Goal: Information Seeking & Learning: Learn about a topic

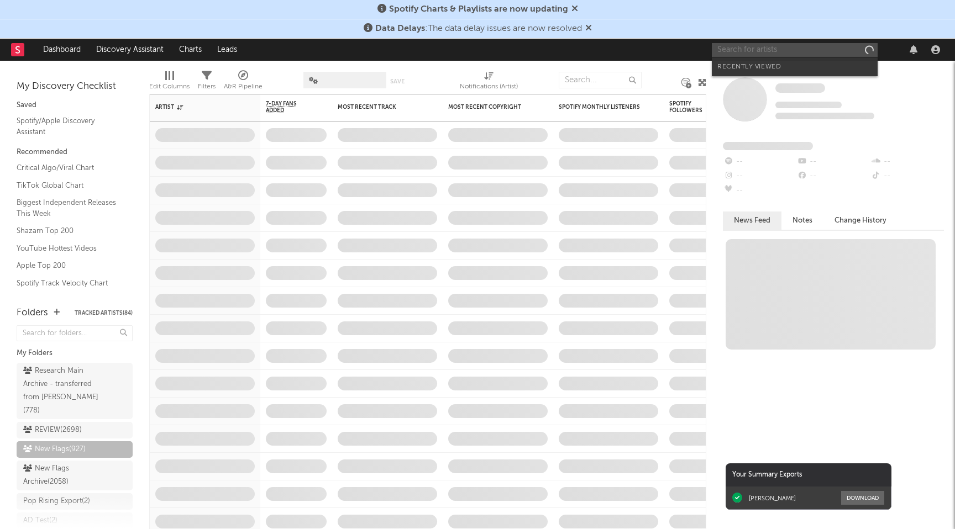
click at [779, 50] on input "text" at bounding box center [795, 50] width 166 height 14
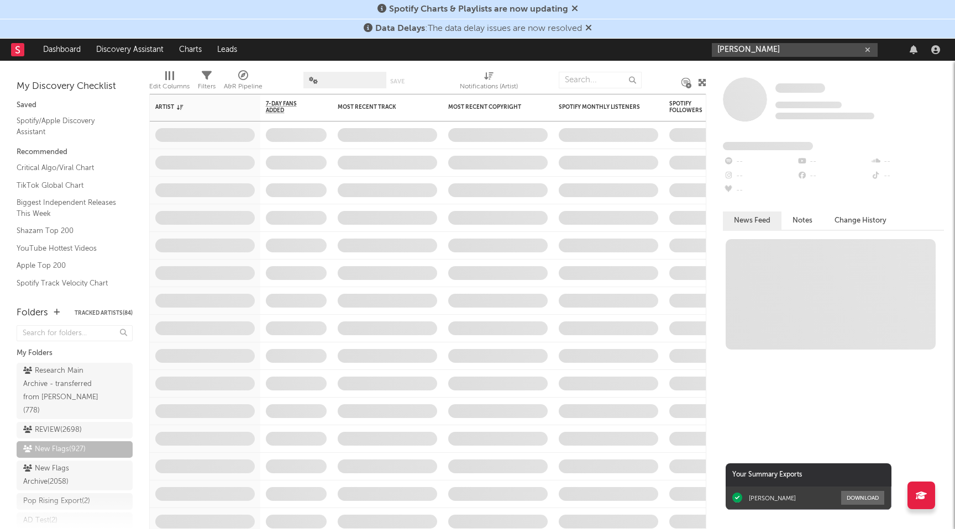
click at [725, 48] on input "[PERSON_NAME]" at bounding box center [795, 50] width 166 height 14
click at [751, 49] on input "[PERSON_NAME]" at bounding box center [795, 50] width 166 height 14
click at [790, 48] on input "[PERSON_NAME]" at bounding box center [795, 50] width 166 height 14
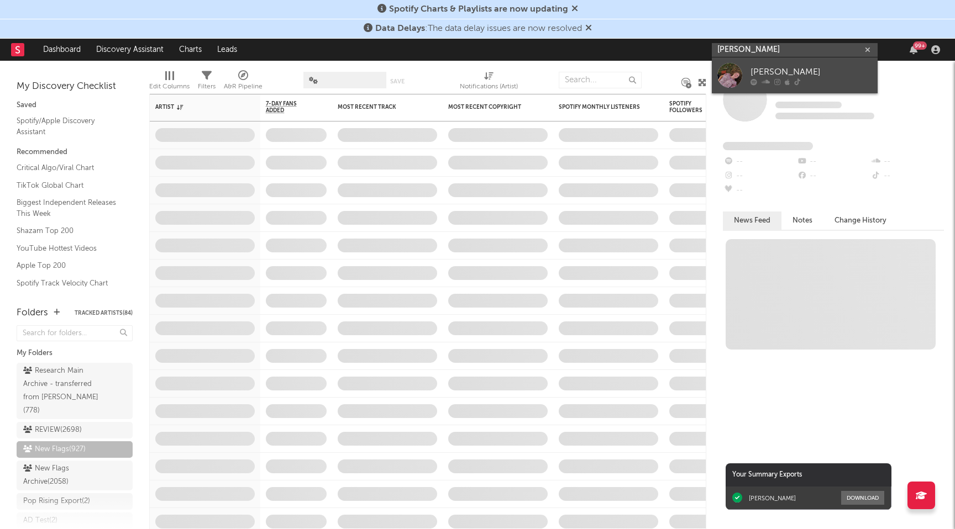
type input "[PERSON_NAME]"
click at [770, 92] on link "[PERSON_NAME]" at bounding box center [795, 75] width 166 height 36
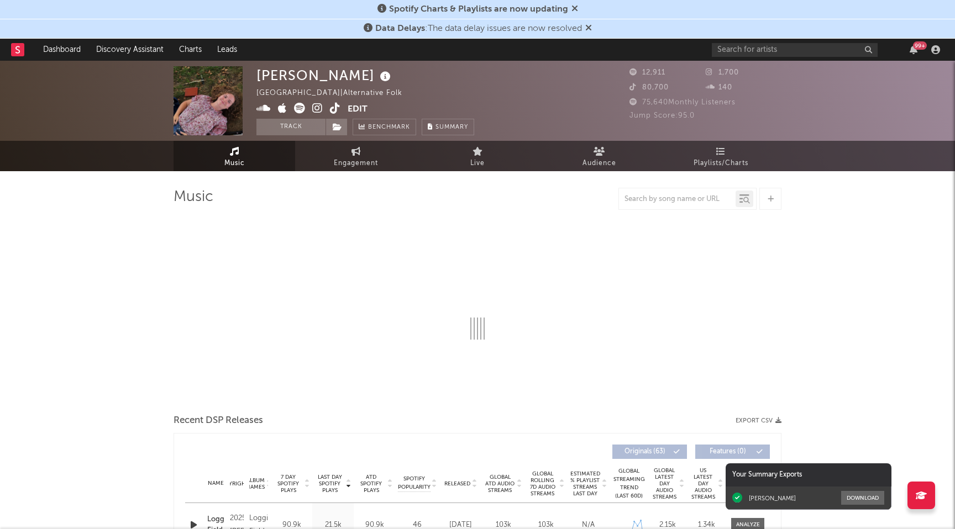
select select "1w"
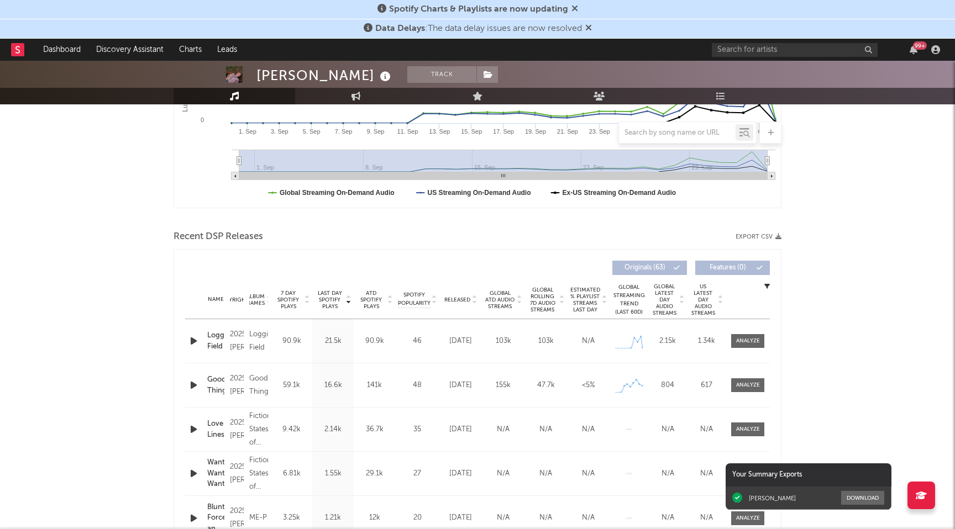
scroll to position [315, 0]
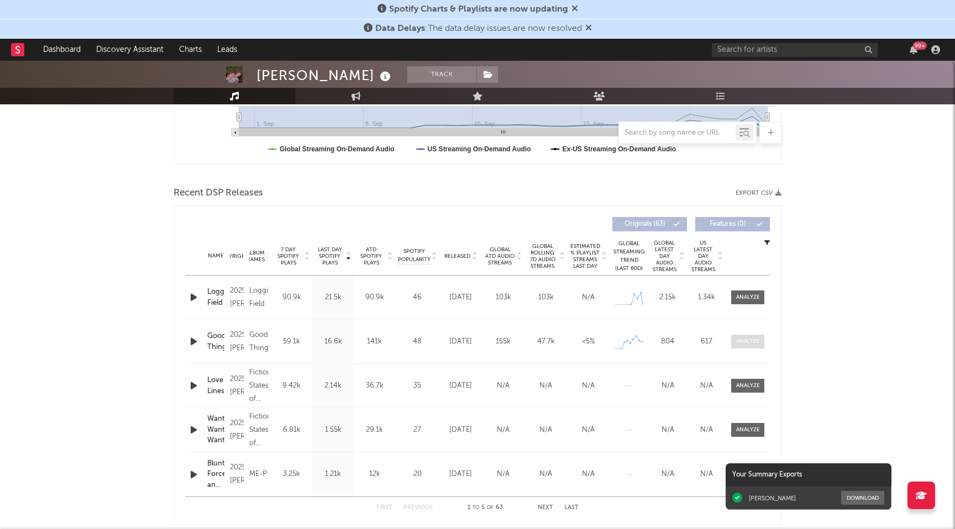
click at [752, 343] on div at bounding box center [748, 342] width 24 height 8
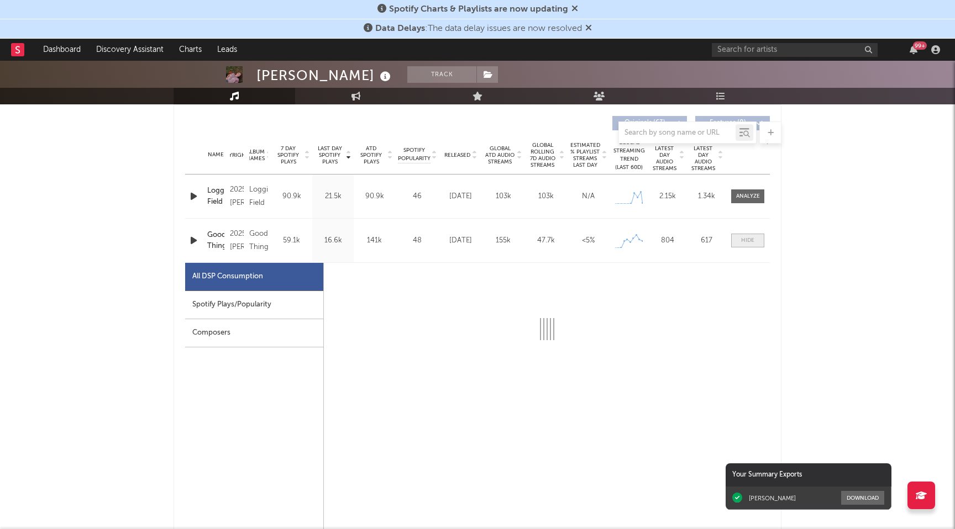
scroll to position [433, 0]
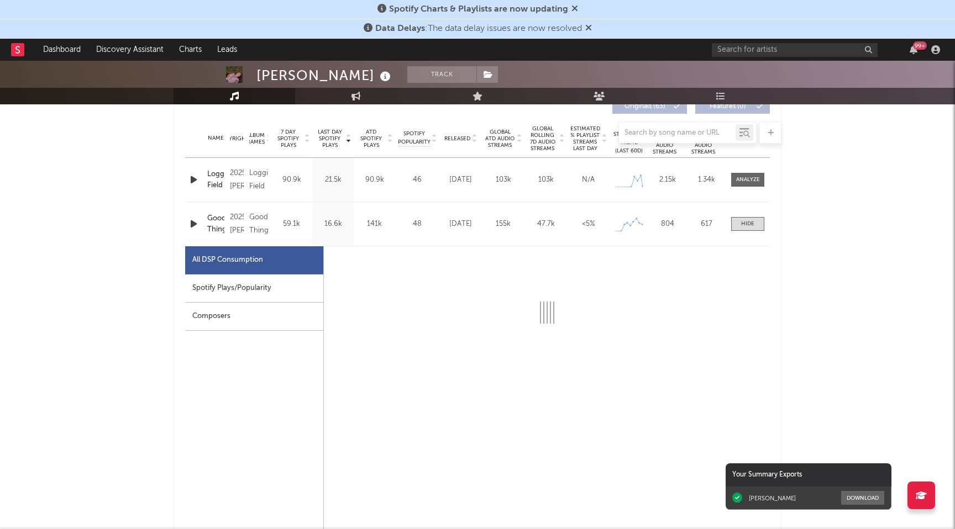
select select "1w"
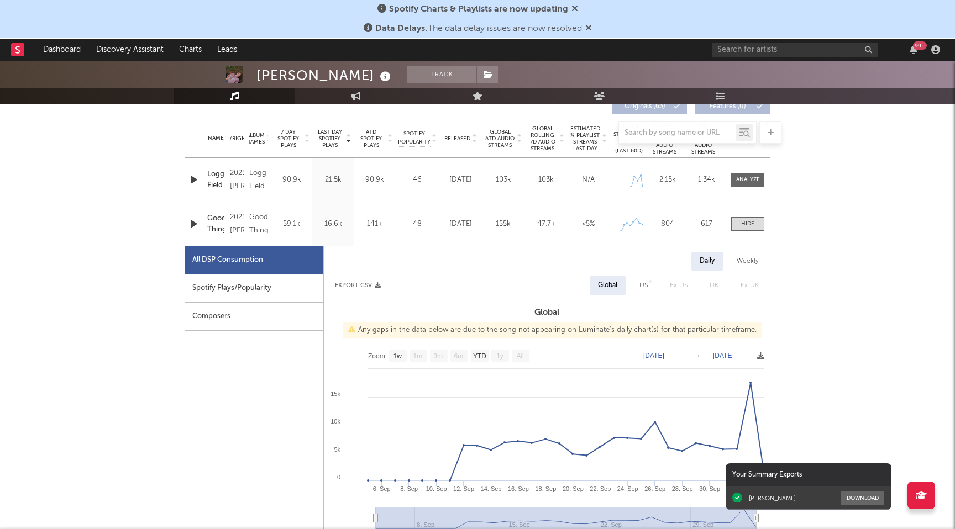
click at [252, 284] on div "Spotify Plays/Popularity" at bounding box center [254, 289] width 138 height 28
select select "1w"
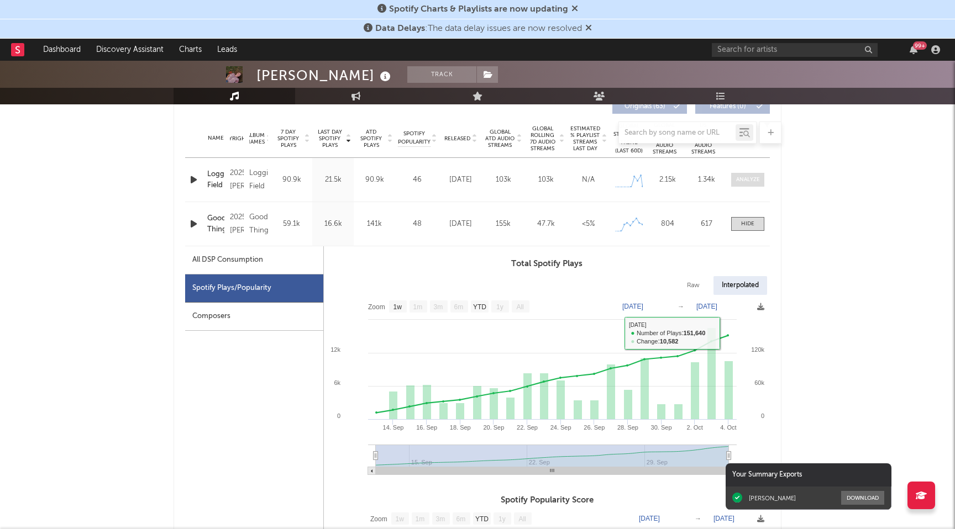
click at [746, 175] on span at bounding box center [747, 180] width 33 height 14
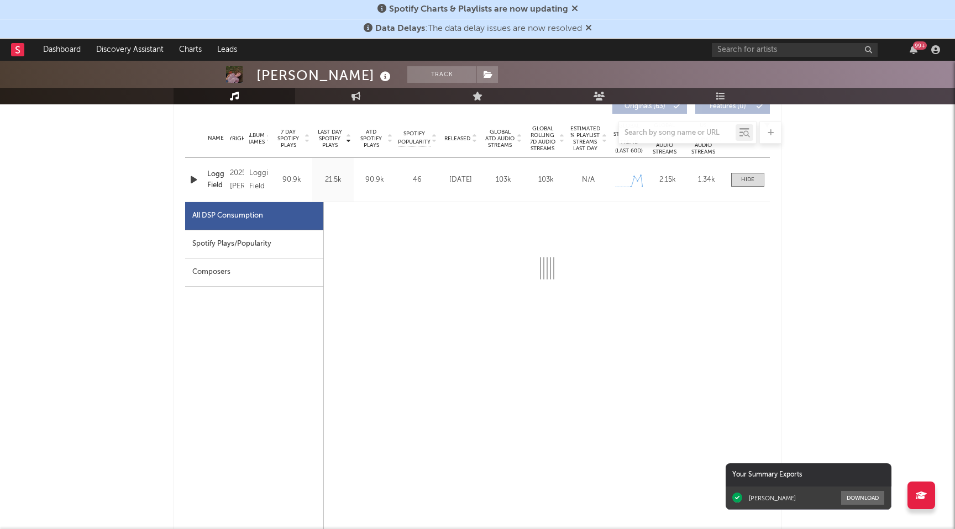
select select "1w"
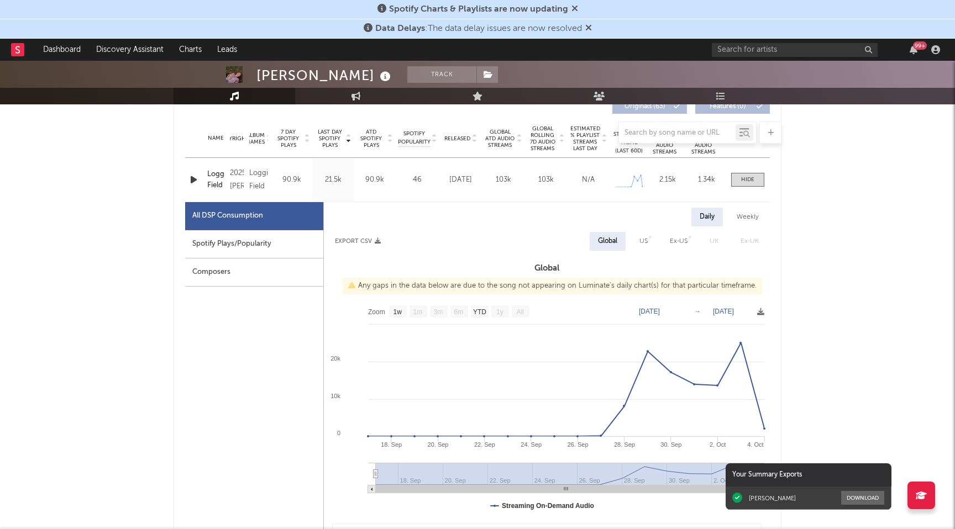
click at [244, 249] on div "Spotify Plays/Popularity" at bounding box center [254, 244] width 138 height 28
select select "1w"
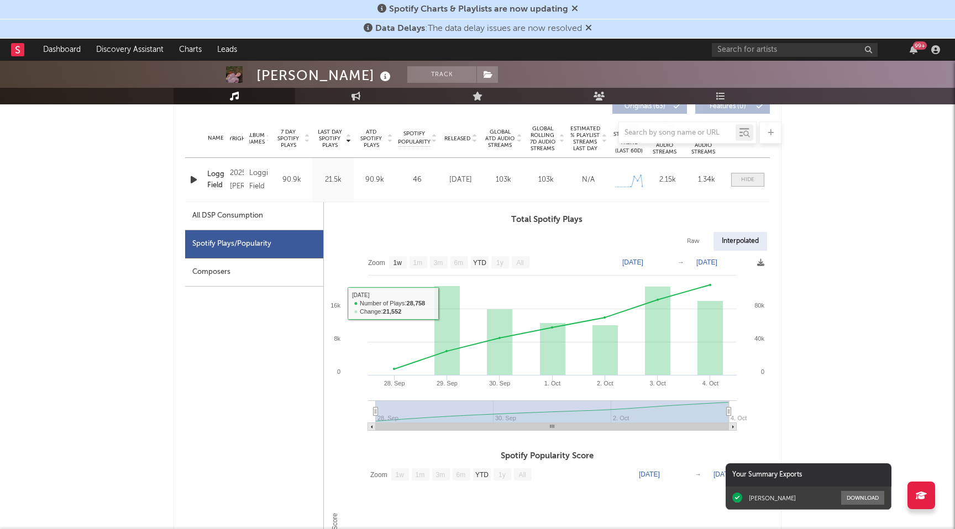
click at [748, 183] on div at bounding box center [747, 180] width 13 height 8
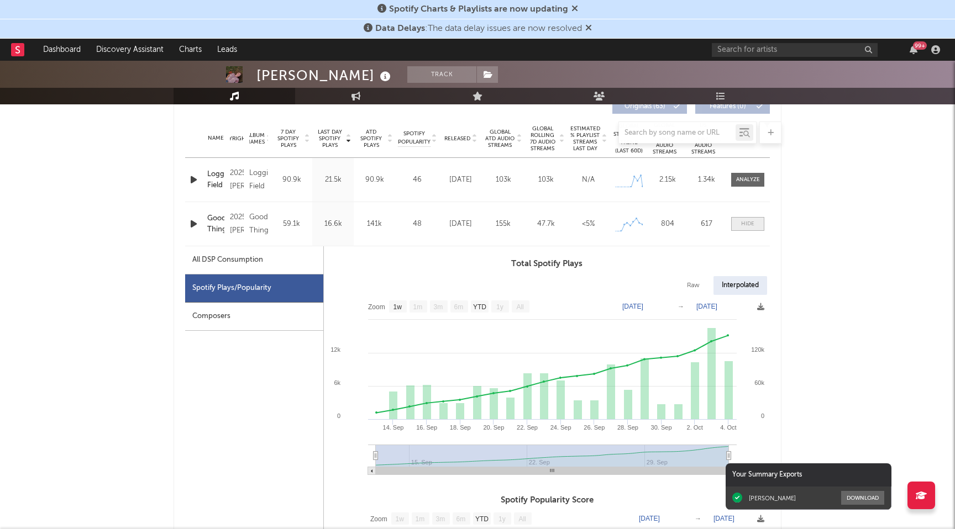
click at [752, 225] on div at bounding box center [747, 224] width 13 height 8
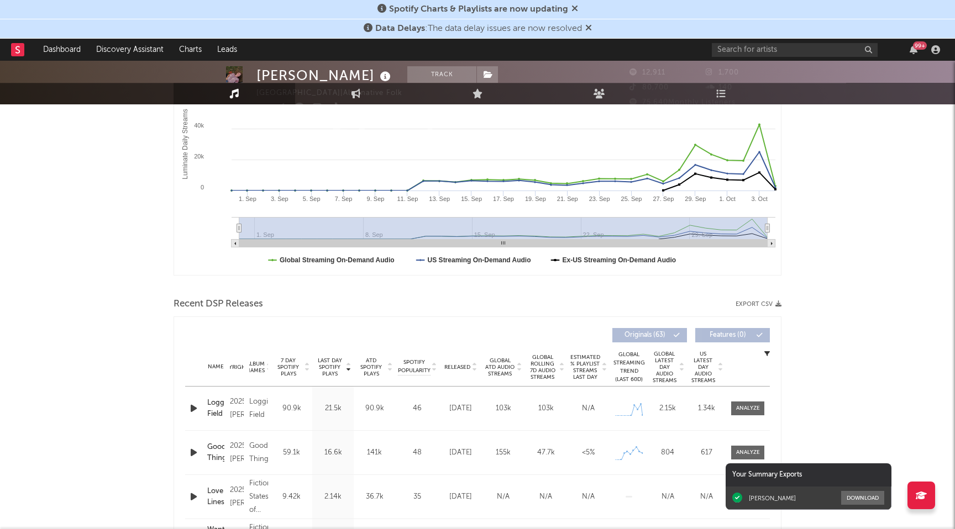
scroll to position [0, 0]
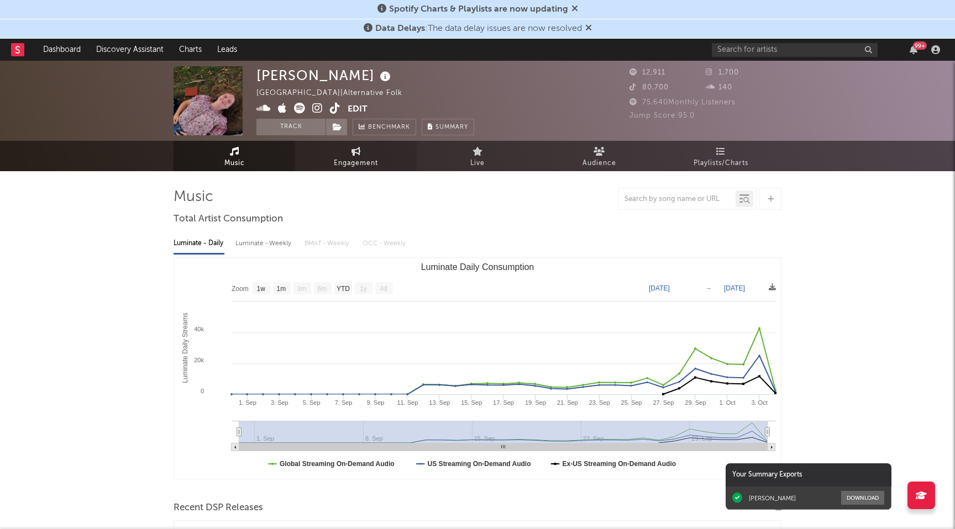
click at [369, 159] on span "Engagement" at bounding box center [356, 163] width 44 height 13
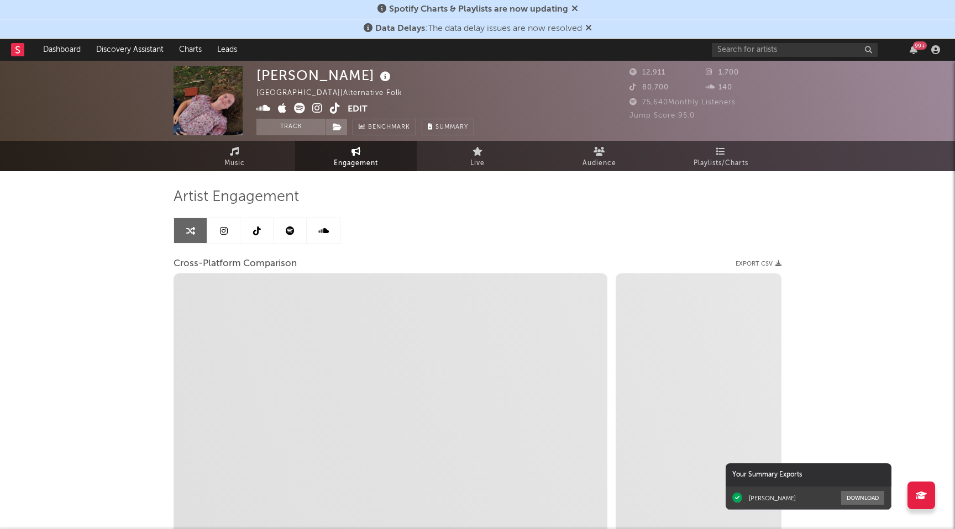
select select "1w"
select select "1m"
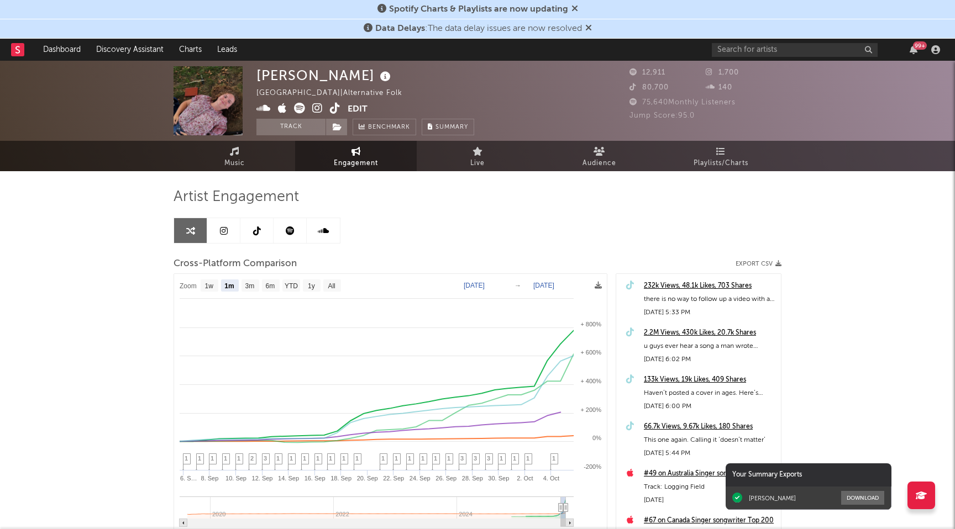
click at [663, 334] on div "2.2M Views, 430k Likes, 20.7k Shares" at bounding box center [709, 332] width 131 height 13
click at [721, 286] on div "232k Views, 48.1k Likes, 703 Shares" at bounding box center [709, 286] width 131 height 13
click at [252, 150] on link "Music" at bounding box center [234, 156] width 122 height 30
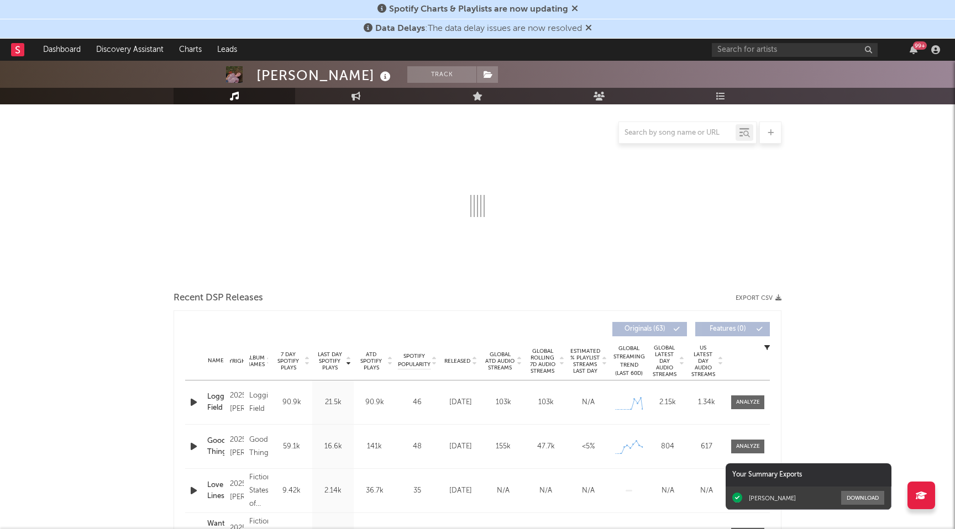
select select "1w"
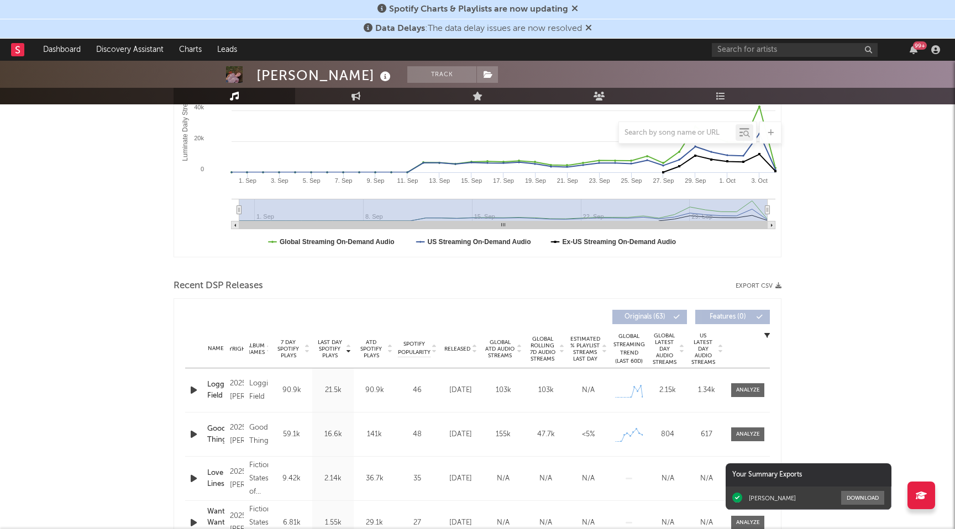
scroll to position [223, 0]
